Goal: Find specific page/section: Find specific page/section

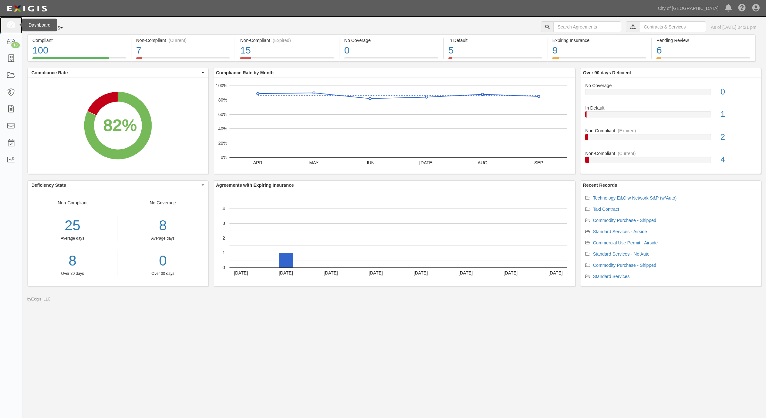
click at [13, 26] on icon at bounding box center [10, 24] width 9 height 7
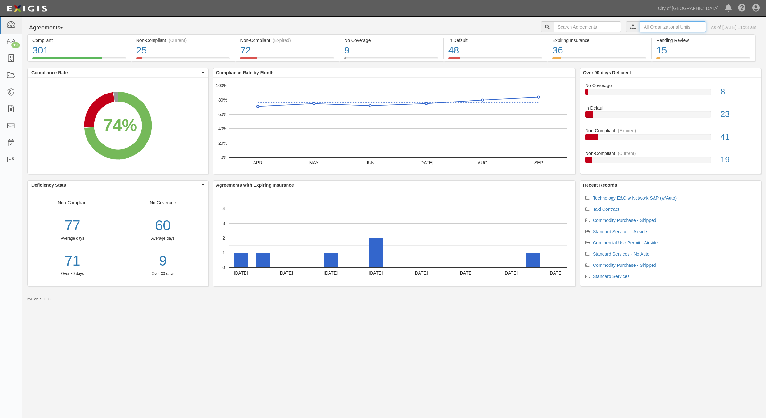
click at [660, 25] on input "text" at bounding box center [672, 26] width 66 height 11
click at [565, 41] on label "City of [GEOGRAPHIC_DATA], Aviation Department" at bounding box center [616, 38] width 111 height 6
click at [564, 52] on input "Contracts & Services" at bounding box center [563, 51] width 4 height 4
checkbox input "true"
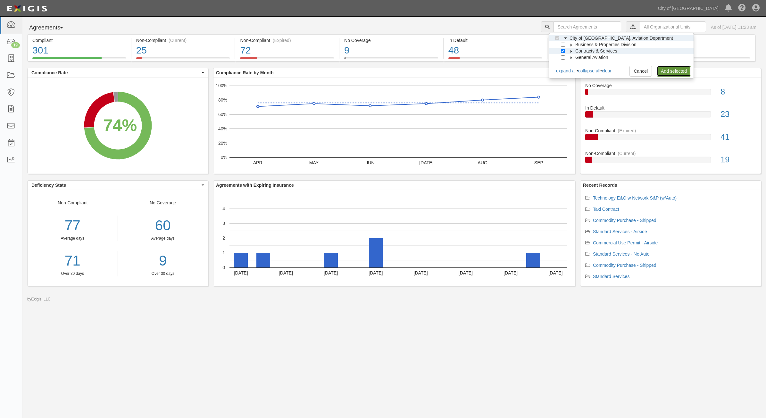
click at [662, 69] on link "Add selected" at bounding box center [673, 71] width 34 height 11
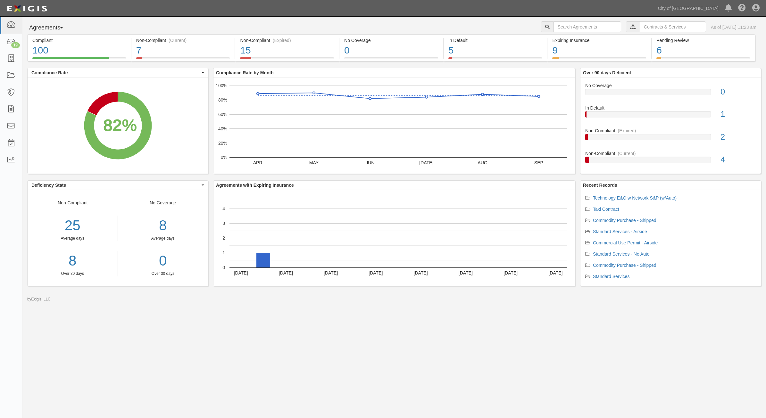
click at [414, 374] on div "Agreements Parties Agreements Coverages City of [GEOGRAPHIC_DATA], Aviation Dep…" at bounding box center [383, 205] width 766 height 376
click at [16, 39] on link "19" at bounding box center [11, 42] width 22 height 17
